Goal: Information Seeking & Learning: Learn about a topic

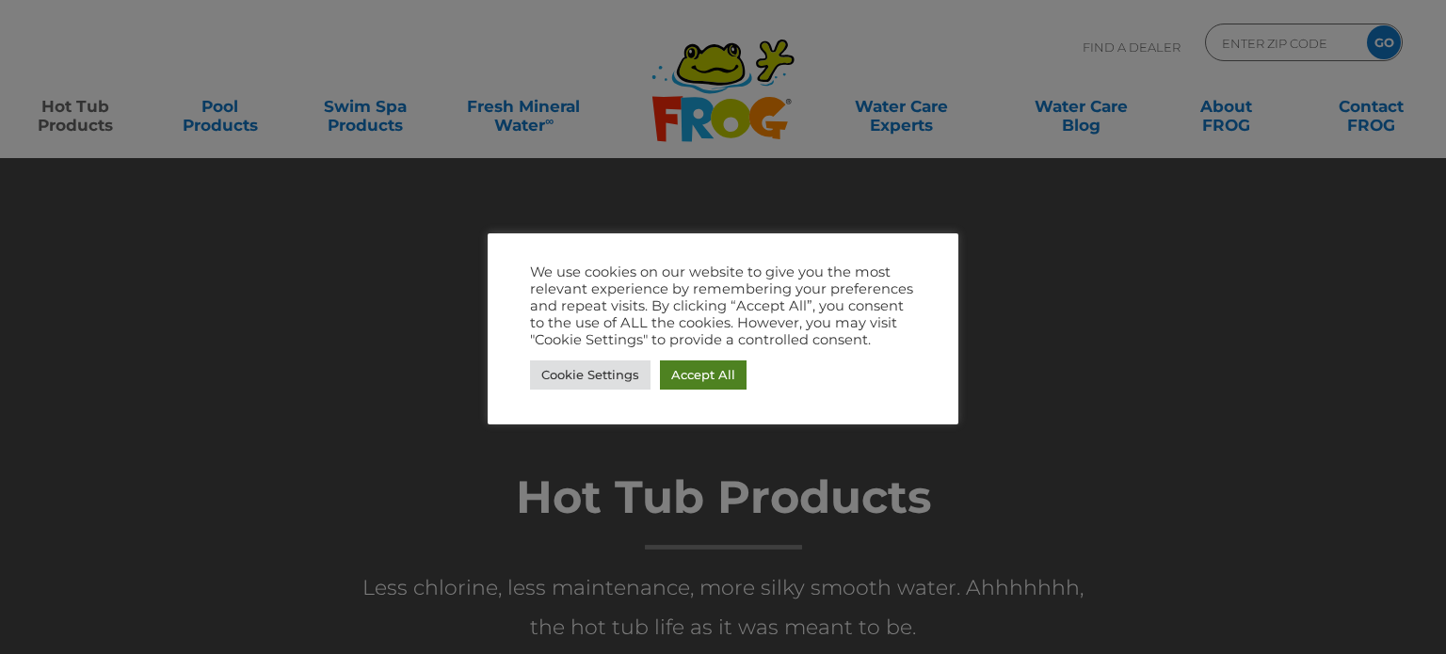
click at [685, 378] on link "Accept All" at bounding box center [703, 375] width 87 height 29
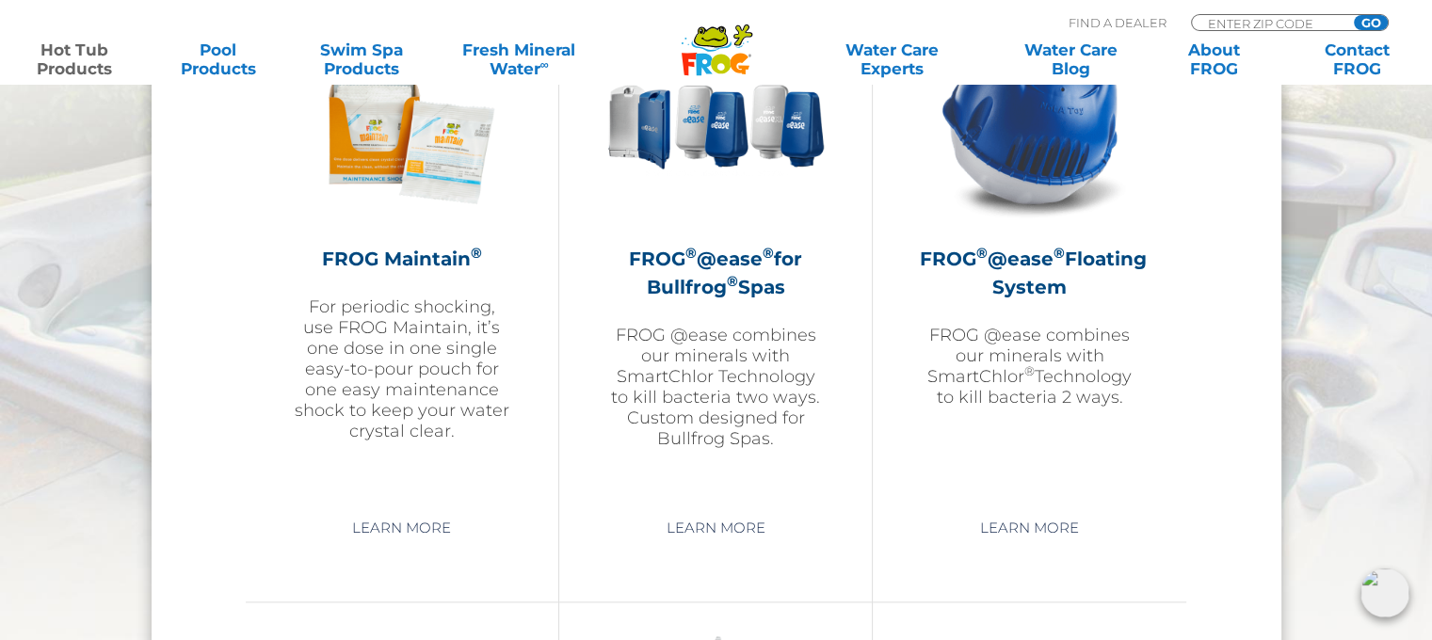
scroll to position [2259, 0]
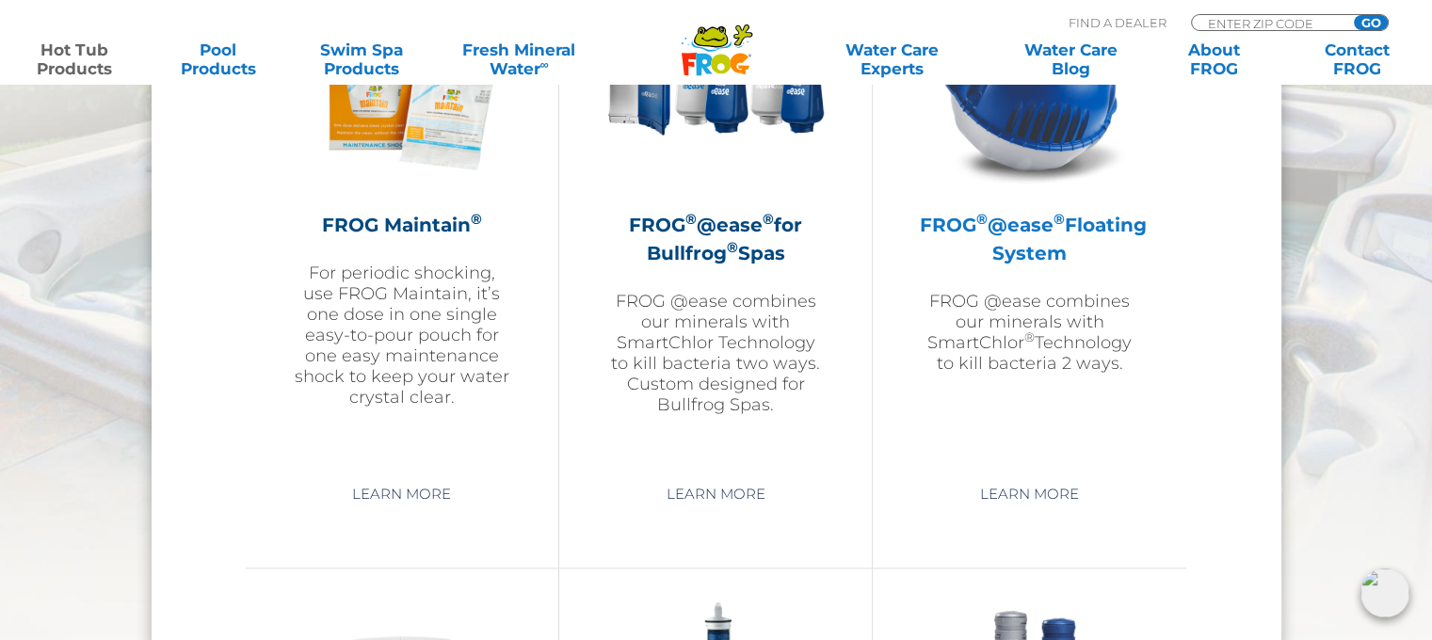
click at [1035, 249] on h2 "FROG ® @ease ® Floating System" at bounding box center [1029, 239] width 219 height 56
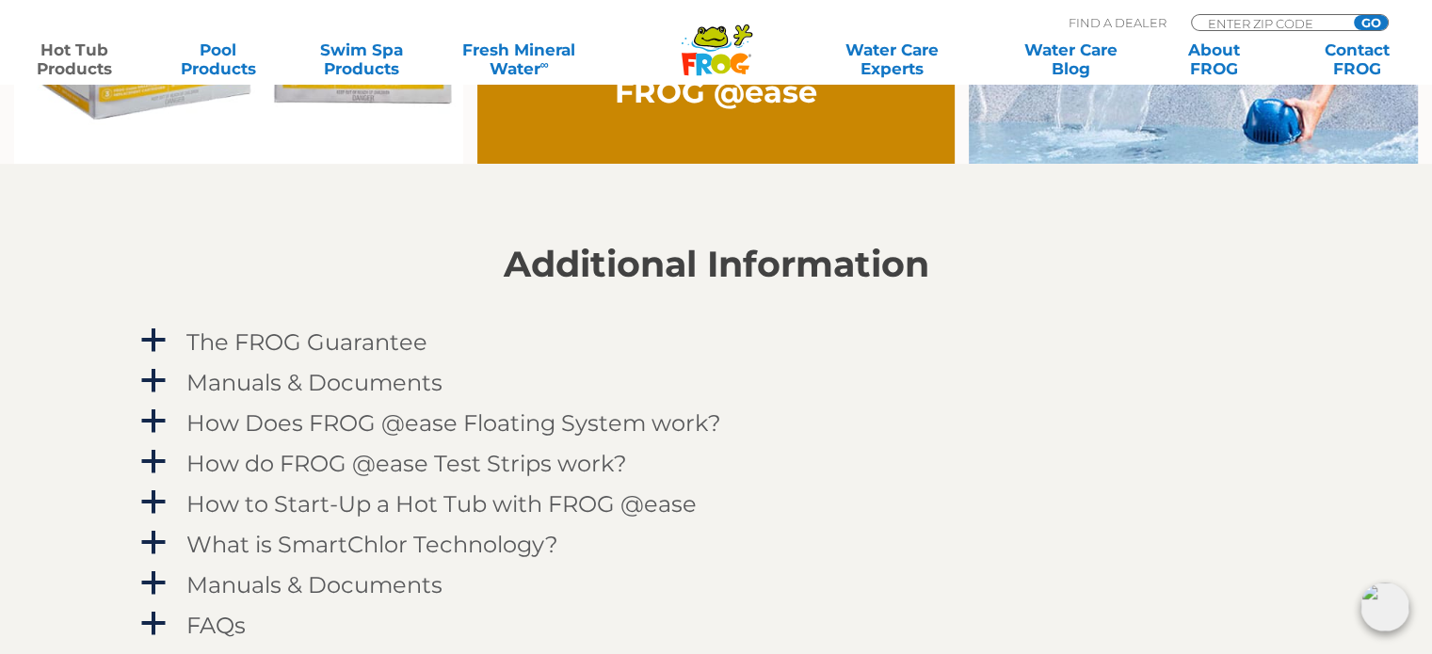
scroll to position [2008, 0]
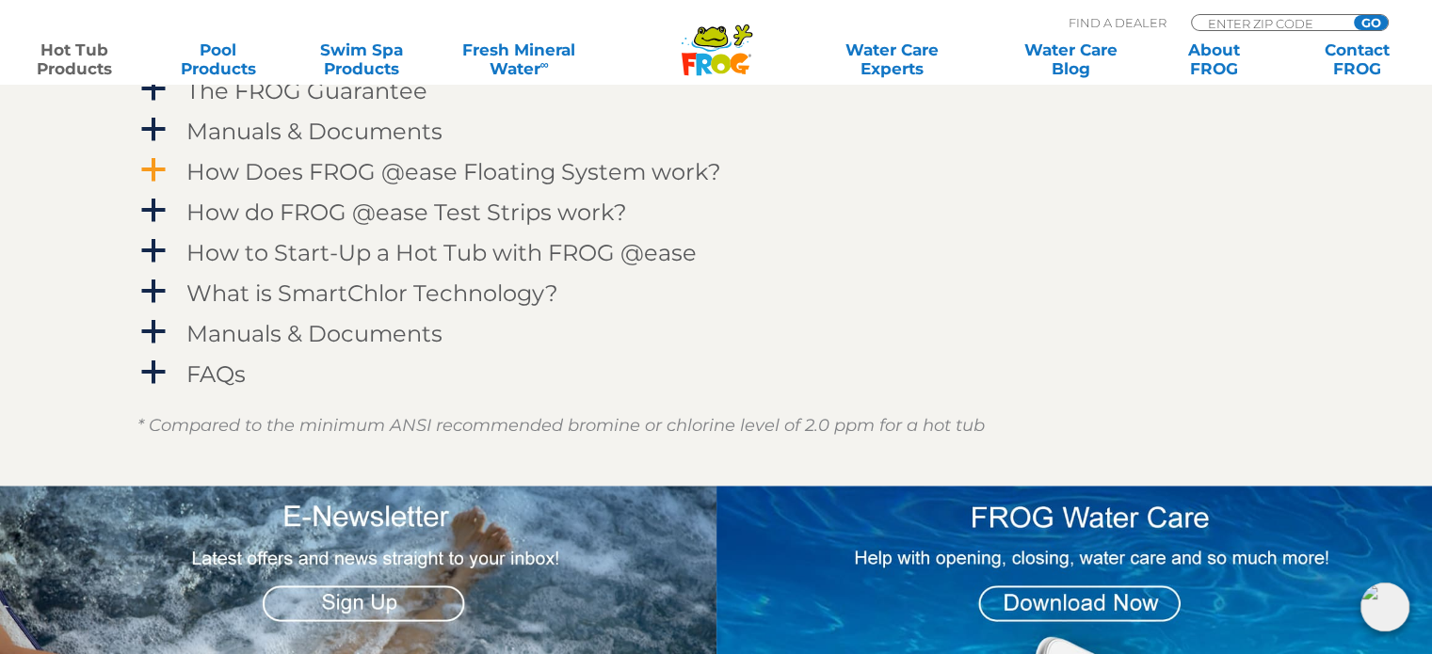
click at [172, 169] on link "a How Does FROG @ease Floating System work?" at bounding box center [716, 171] width 1158 height 35
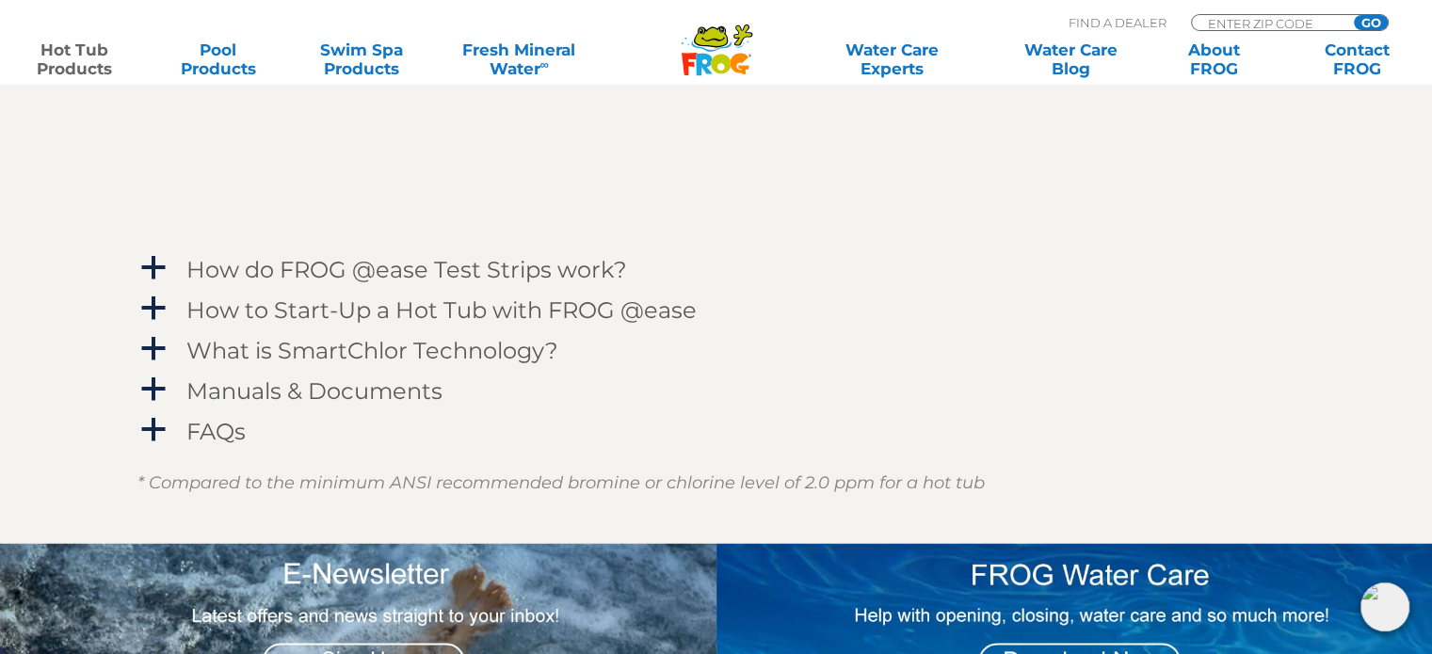
scroll to position [2510, 0]
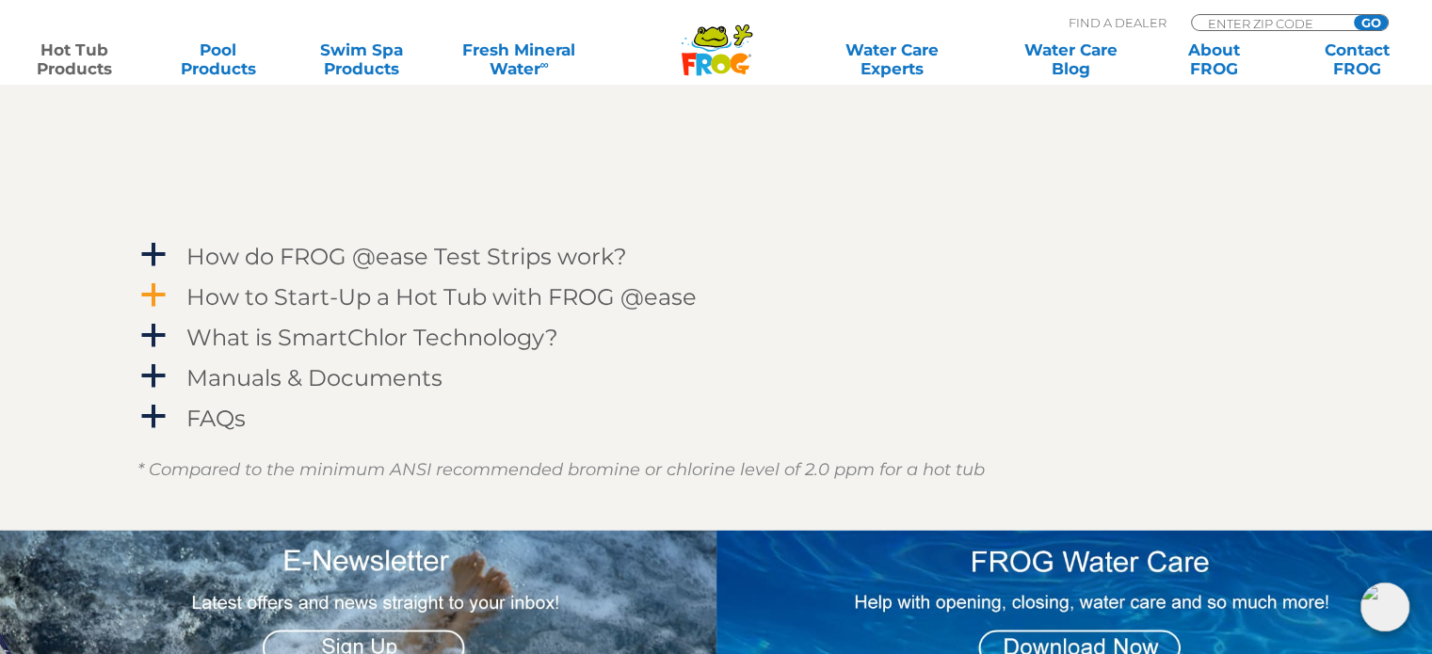
click at [145, 294] on span "a" at bounding box center [153, 295] width 28 height 28
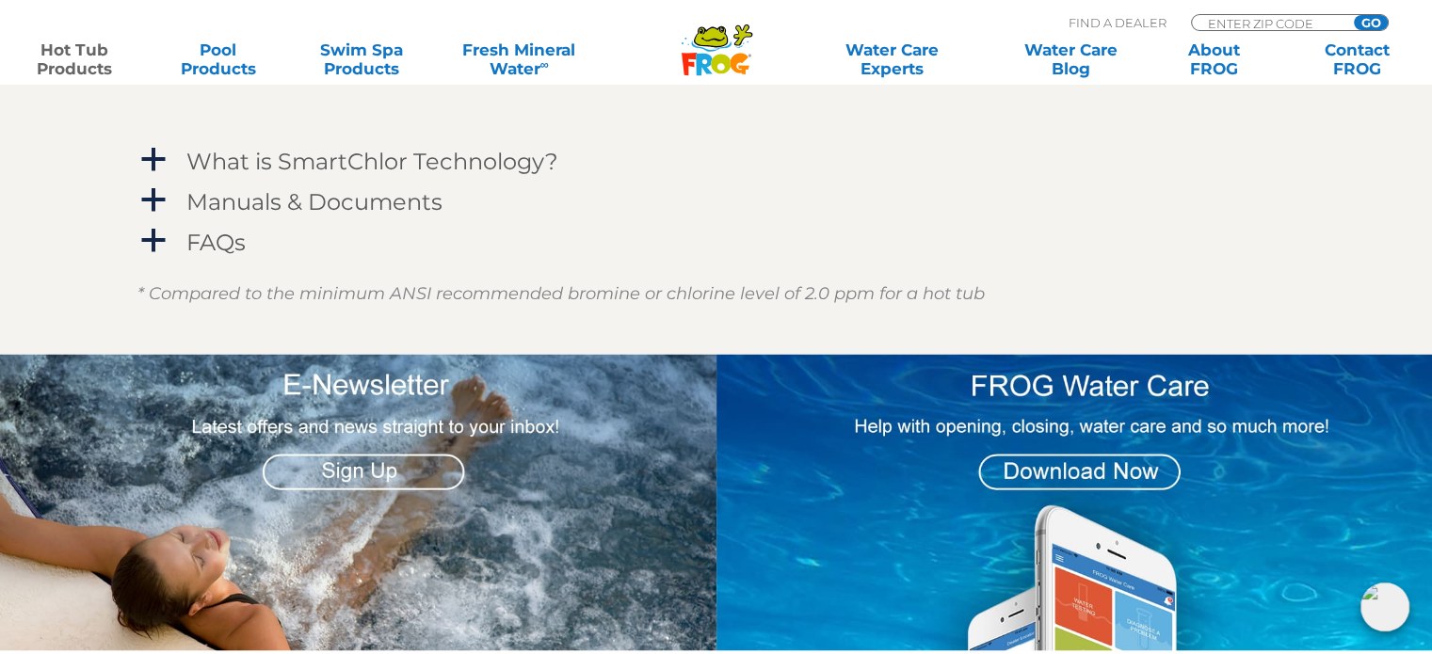
scroll to position [3012, 0]
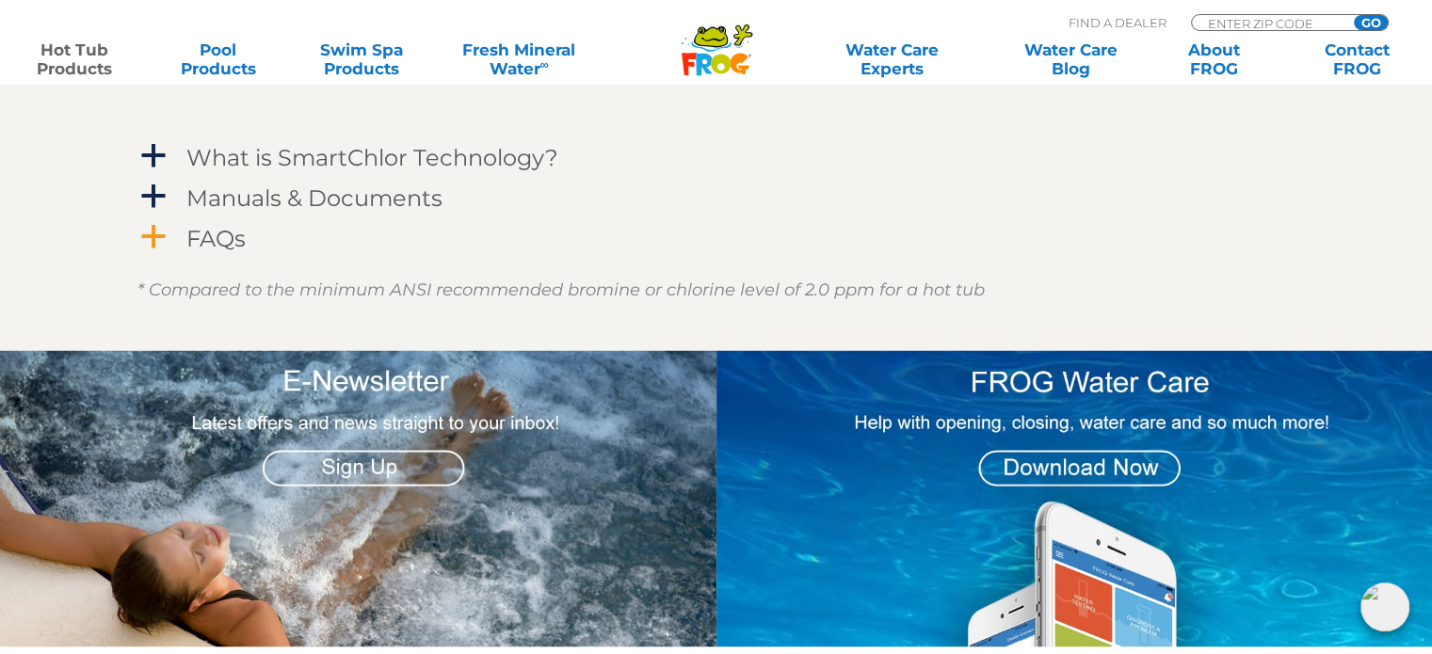
click at [196, 237] on h4 "FAQs" at bounding box center [215, 238] width 59 height 25
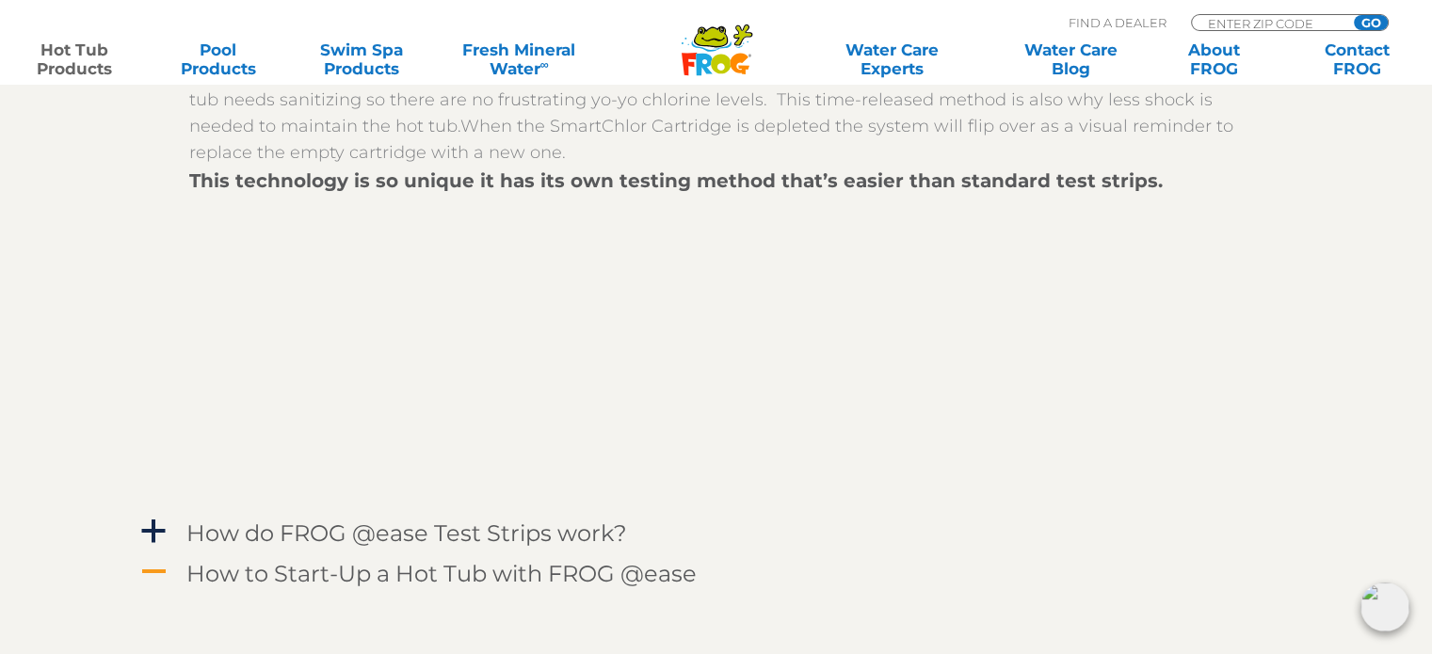
scroll to position [1506, 0]
